Goal: Information Seeking & Learning: Check status

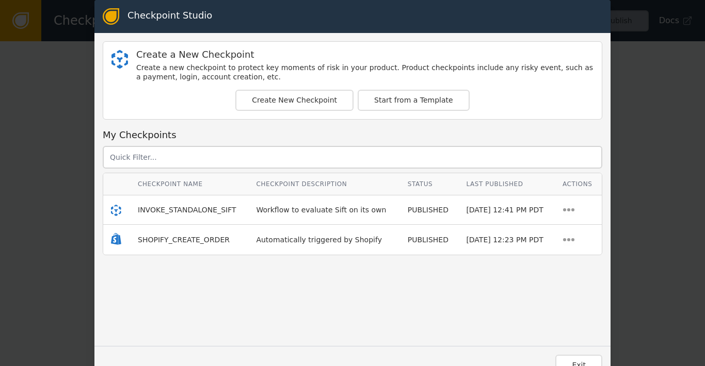
scroll to position [18, 0]
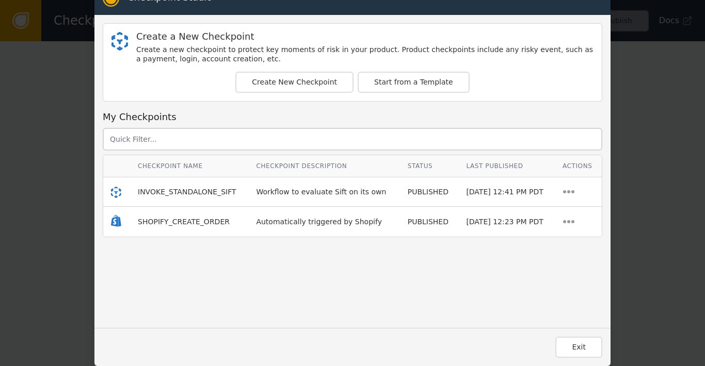
drag, startPoint x: 659, startPoint y: 158, endPoint x: 655, endPoint y: 112, distance: 45.6
click at [659, 158] on div "Checkpoint Studio Create a New Checkpoint Create a new checkpoint to protect ke…" at bounding box center [352, 183] width 705 height 366
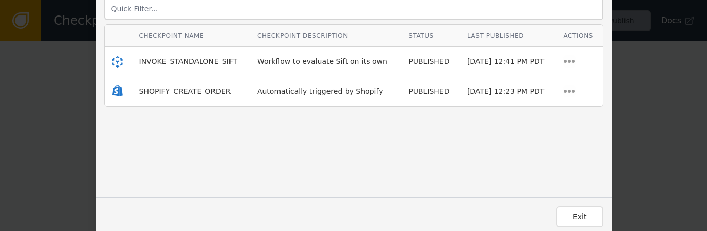
scroll to position [149, 0]
click at [567, 215] on button "Exit" at bounding box center [580, 216] width 47 height 21
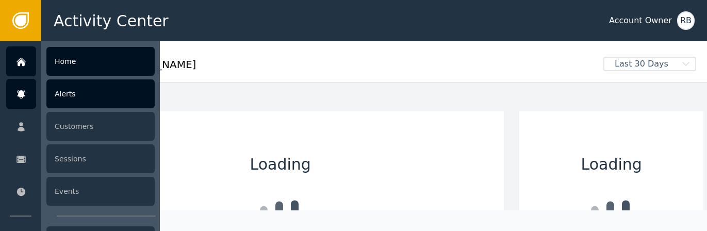
click at [58, 100] on div "Alerts" at bounding box center [100, 93] width 108 height 29
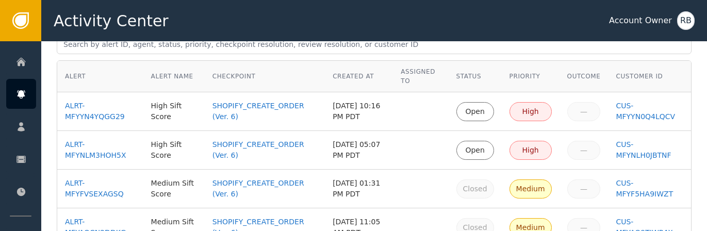
scroll to position [59, 0]
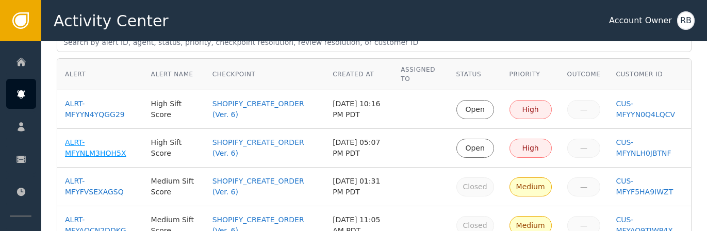
click at [101, 156] on div "ALRT-MFYNLM3HOH5X" at bounding box center [100, 148] width 71 height 22
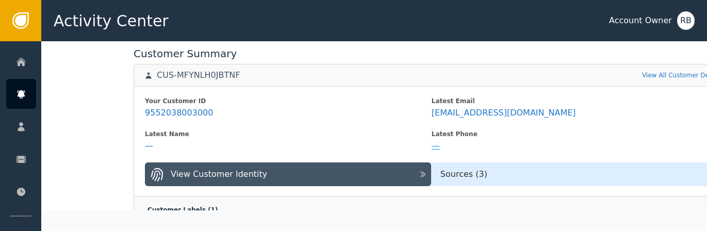
scroll to position [414, 0]
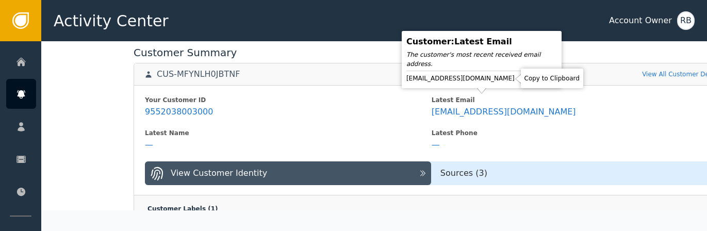
click at [519, 80] on icon at bounding box center [524, 78] width 10 height 10
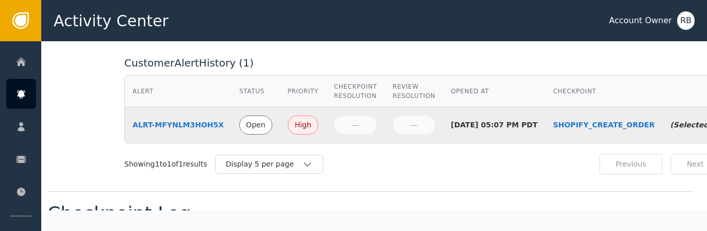
scroll to position [626, 9]
drag, startPoint x: 176, startPoint y: 115, endPoint x: 186, endPoint y: 118, distance: 9.6
click at [176, 120] on div "ALRT-MFYNLM3HOH5X" at bounding box center [178, 125] width 91 height 11
click at [183, 120] on div "ALRT-MFYNLM3HOH5X" at bounding box center [178, 125] width 91 height 11
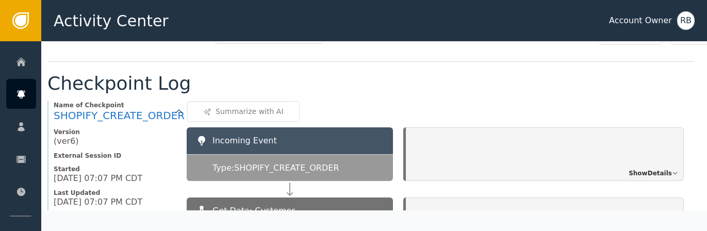
scroll to position [813, 9]
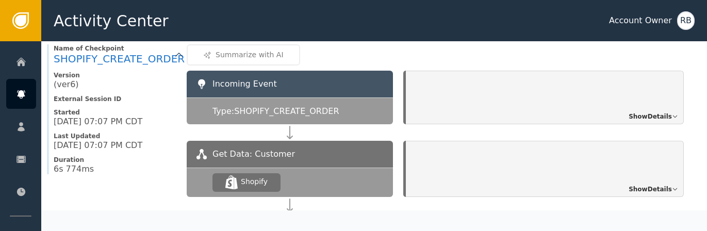
click at [633, 112] on span "Show Details" at bounding box center [650, 116] width 43 height 9
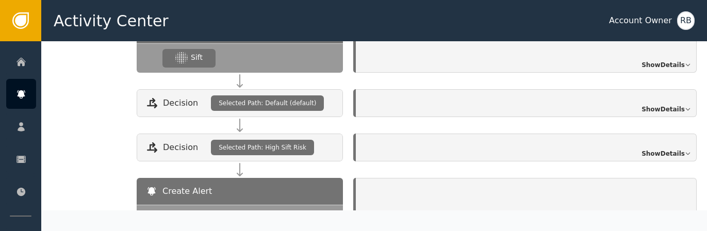
scroll to position [1379, 59]
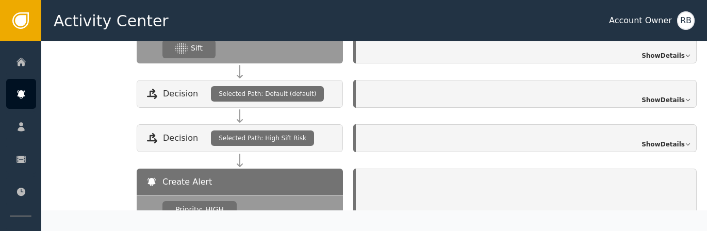
click at [647, 140] on span "Show Details" at bounding box center [663, 144] width 43 height 9
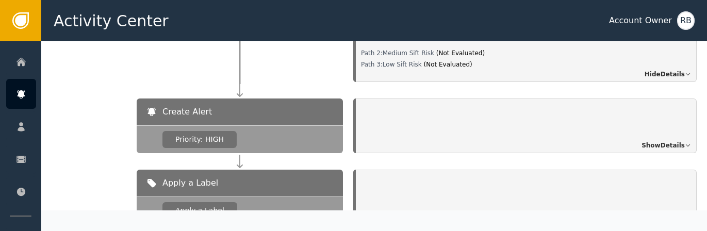
scroll to position [1560, 59]
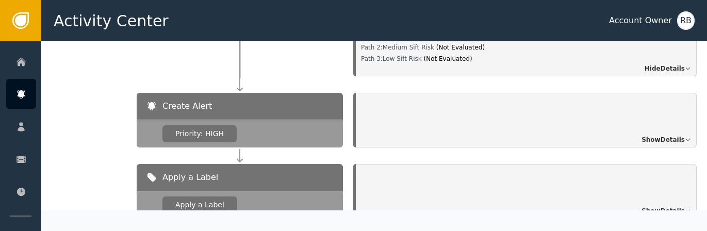
click at [649, 135] on span "Show Details" at bounding box center [663, 139] width 43 height 9
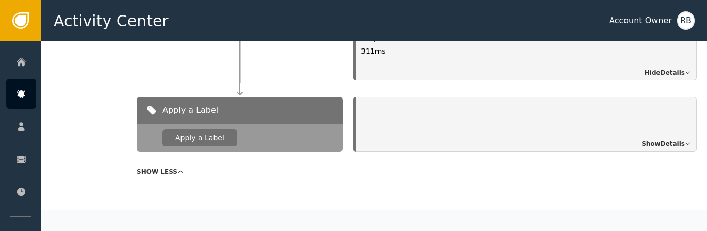
scroll to position [1832, 59]
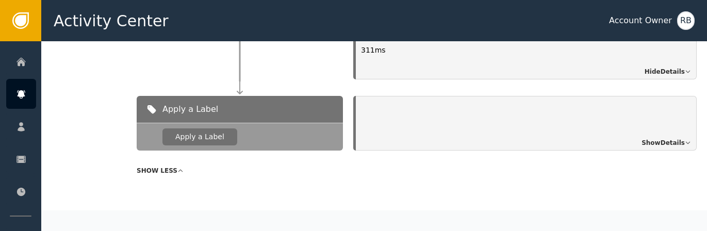
click at [668, 138] on span "Show Details" at bounding box center [663, 142] width 43 height 9
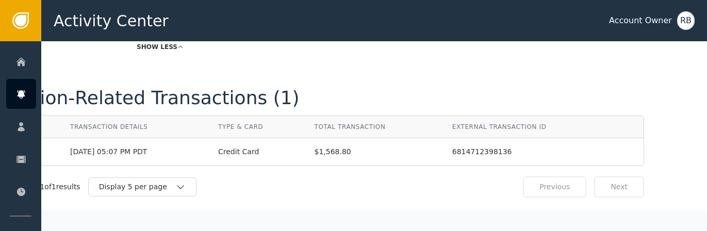
scroll to position [2033, 59]
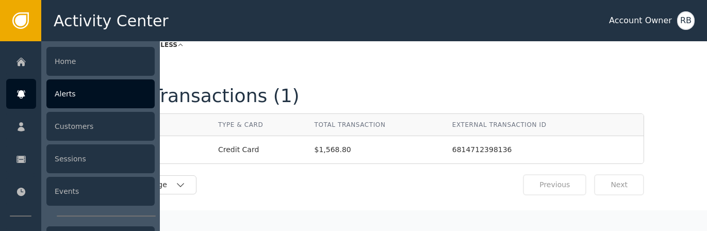
click at [19, 94] on icon at bounding box center [21, 94] width 8 height 8
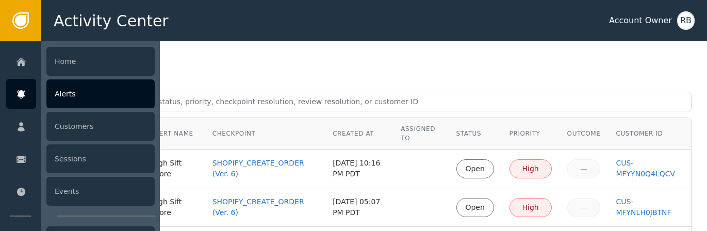
click at [84, 102] on div "Alerts" at bounding box center [100, 93] width 108 height 29
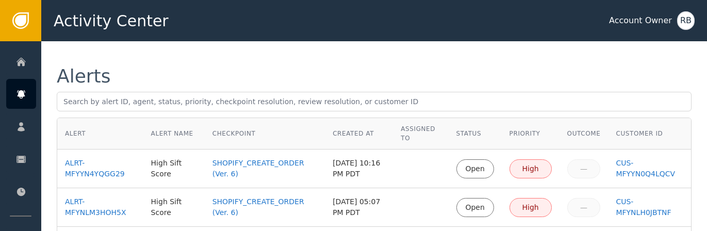
drag, startPoint x: 402, startPoint y: 68, endPoint x: 380, endPoint y: 89, distance: 31.0
click at [402, 68] on div "Alerts" at bounding box center [374, 76] width 635 height 19
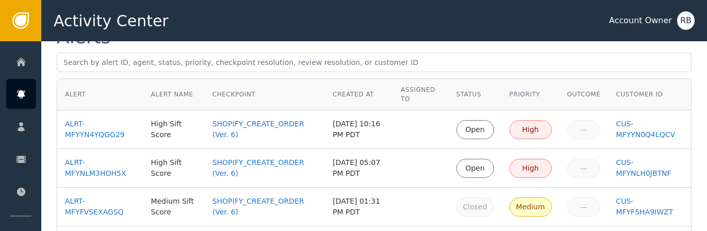
scroll to position [74, 0]
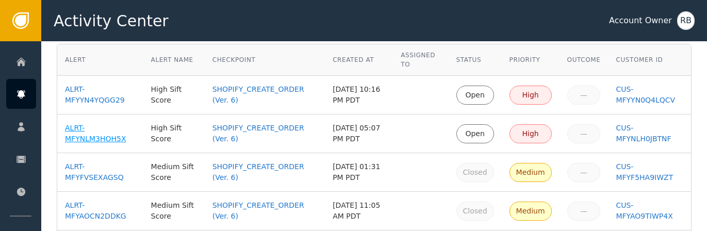
click at [105, 138] on div "ALRT-MFYNLM3HOH5X" at bounding box center [100, 134] width 71 height 22
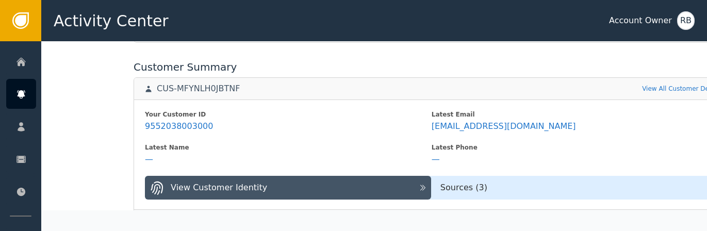
scroll to position [400, 0]
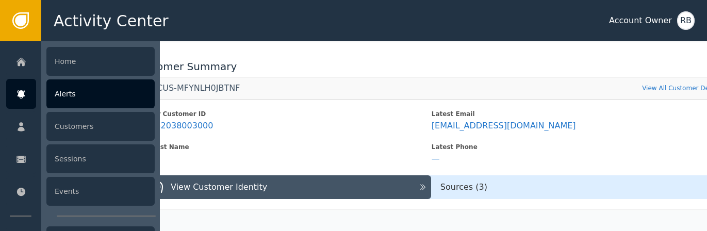
click at [60, 100] on div "Alerts" at bounding box center [100, 93] width 108 height 29
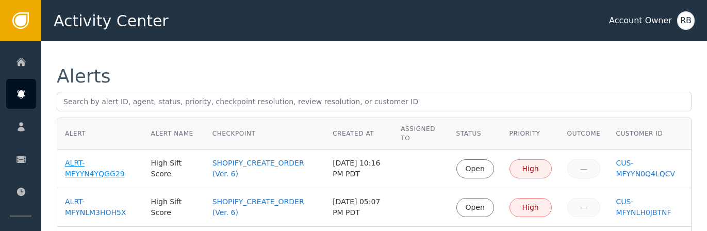
click at [79, 165] on div "ALRT-MFYYN4YQGG29" at bounding box center [100, 169] width 71 height 22
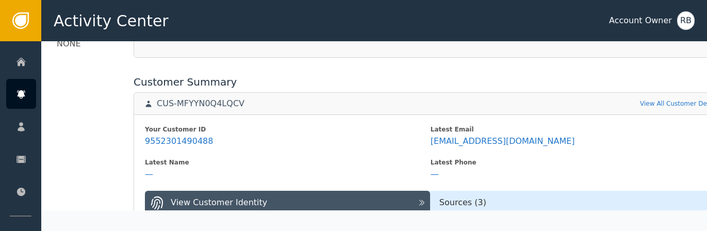
scroll to position [387, 0]
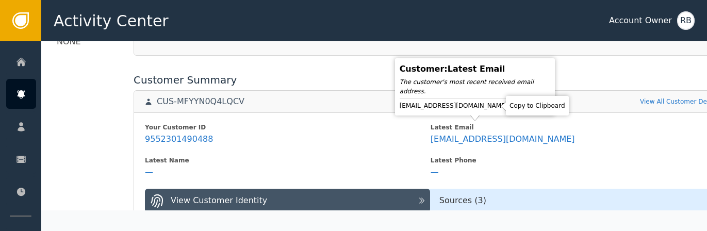
click at [512, 109] on icon at bounding box center [517, 106] width 10 height 10
